Goal: Information Seeking & Learning: Learn about a topic

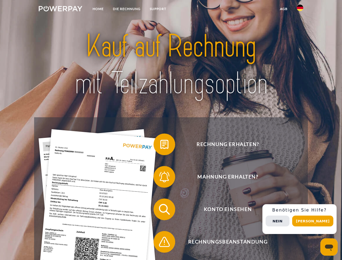
click at [60, 9] on img at bounding box center [61, 8] width 44 height 5
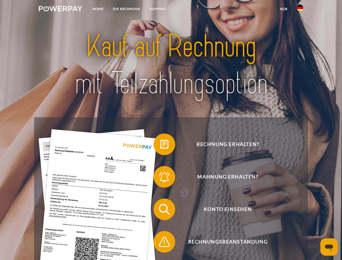
click at [300, 9] on img at bounding box center [300, 8] width 7 height 7
click at [284, 9] on link "agb" at bounding box center [284, 9] width 17 height 10
click at [160, 145] on span at bounding box center [156, 144] width 27 height 27
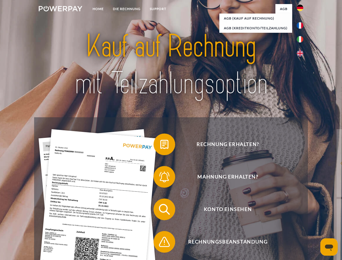
click at [160, 178] on span at bounding box center [156, 176] width 27 height 27
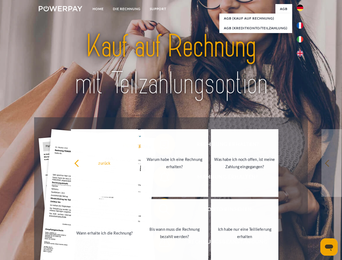
click at [160, 211] on link "Bis wann muss die Rechnung bezahlt werden?" at bounding box center [174, 233] width 67 height 68
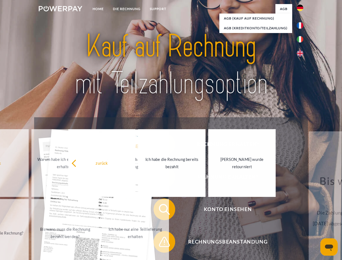
click at [160, 243] on div "Rechnung erhalten? Mahnung erhalten? Konto einsehen" at bounding box center [171, 225] width 274 height 217
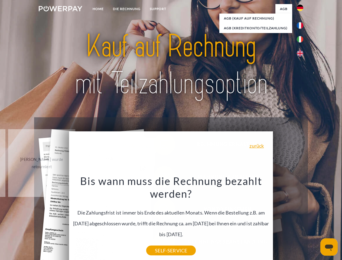
click at [302, 219] on div "Rechnung erhalten? Mahnung erhalten? Konto einsehen" at bounding box center [171, 225] width 274 height 217
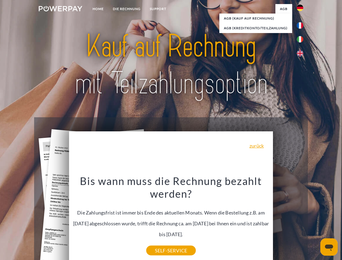
click at [288, 220] on span "Konto einsehen" at bounding box center [227, 210] width 133 height 22
click at [315, 221] on header "Home DIE RECHNUNG SUPPORT" at bounding box center [171, 187] width 342 height 374
